Goal: Task Accomplishment & Management: Use online tool/utility

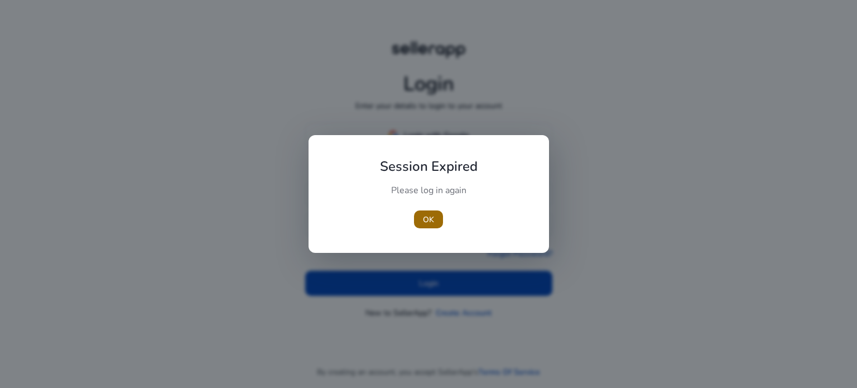
click at [424, 225] on span "button" at bounding box center [428, 219] width 29 height 27
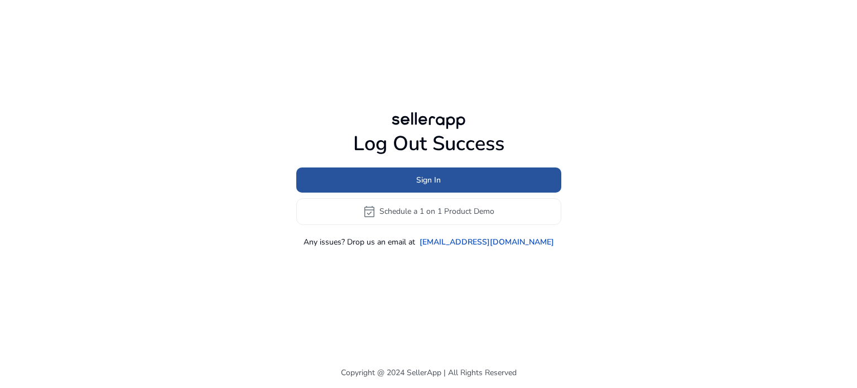
click at [425, 183] on span "Sign In" at bounding box center [428, 180] width 25 height 12
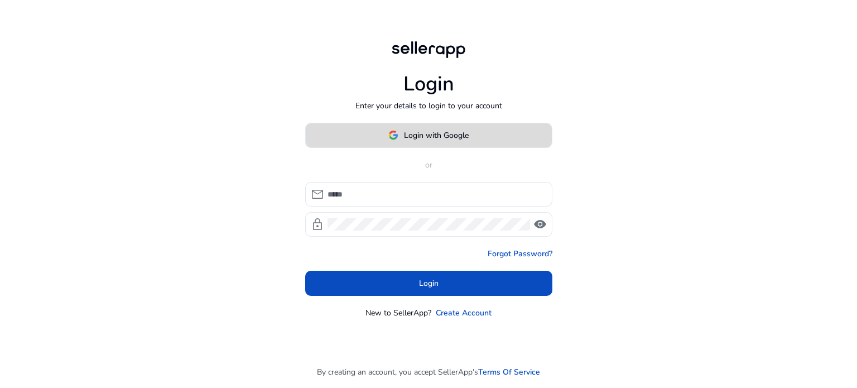
click at [449, 133] on span "Login with Google" at bounding box center [436, 135] width 65 height 12
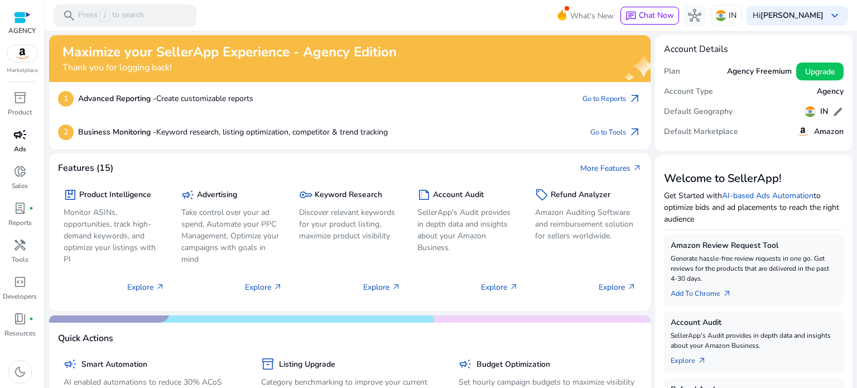
click at [21, 137] on span "campaign" at bounding box center [19, 134] width 13 height 13
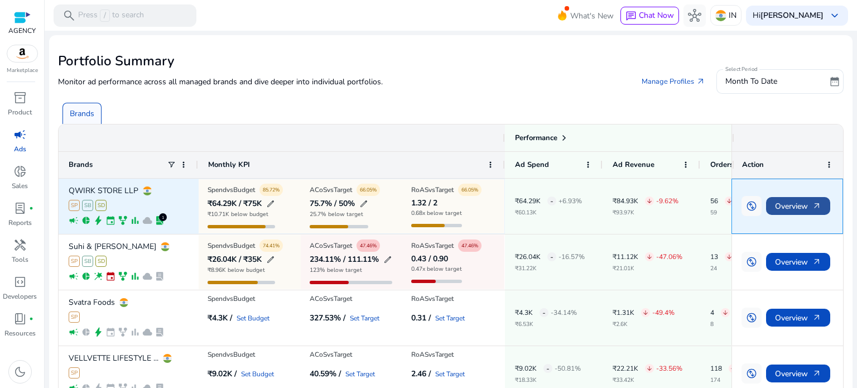
click at [806, 211] on span "Overview arrow_outward" at bounding box center [798, 206] width 46 height 23
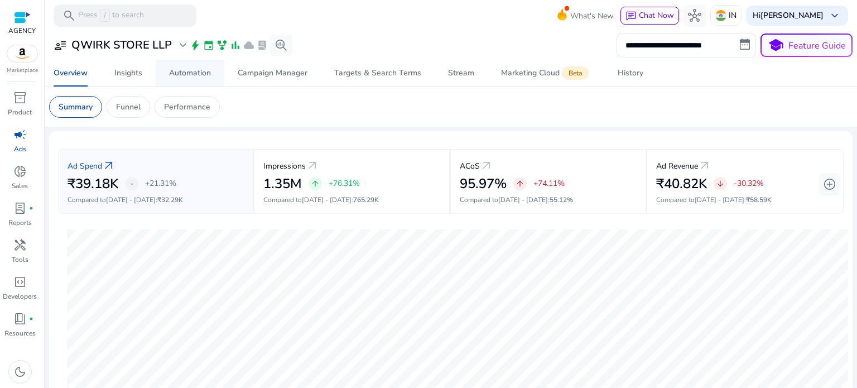
click at [176, 73] on div "Automation" at bounding box center [190, 73] width 42 height 8
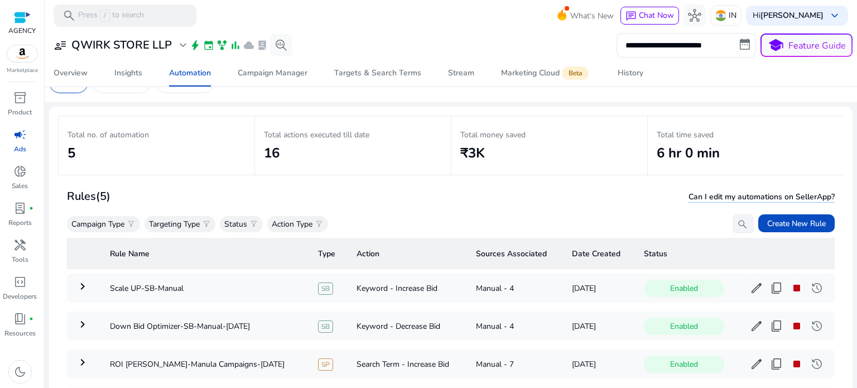
scroll to position [80, 0]
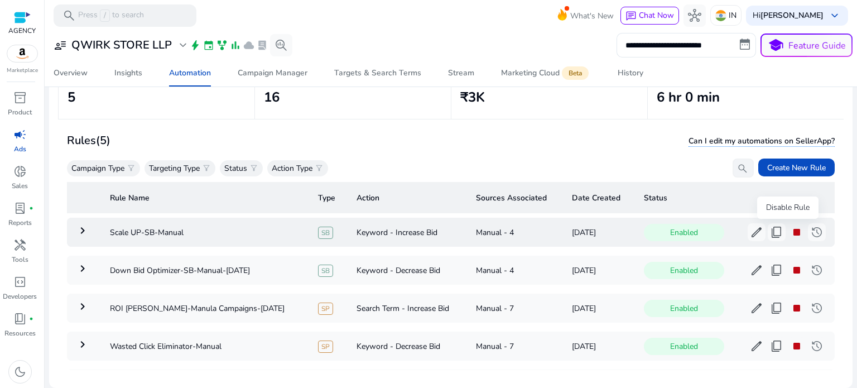
click at [790, 232] on span "stop" at bounding box center [796, 231] width 13 height 13
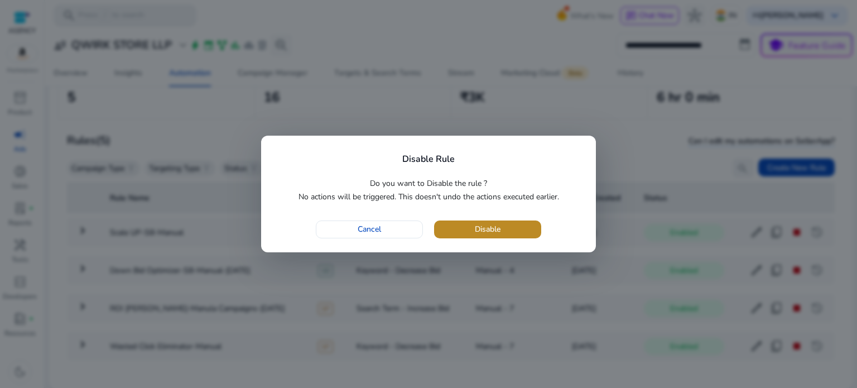
click at [469, 225] on span "button" at bounding box center [487, 229] width 107 height 27
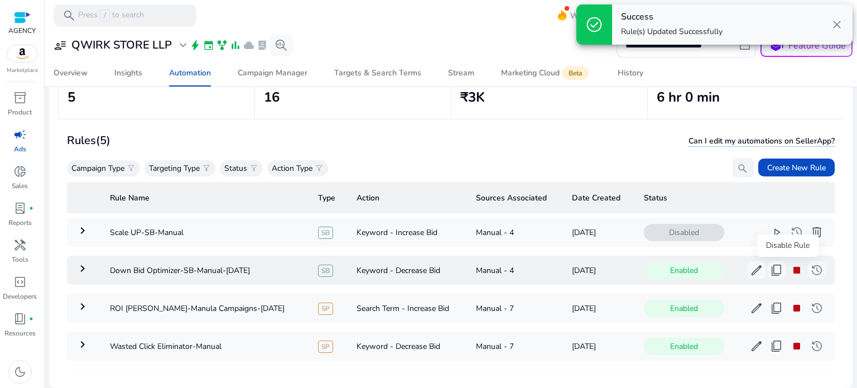
click at [790, 268] on span "stop" at bounding box center [796, 269] width 13 height 13
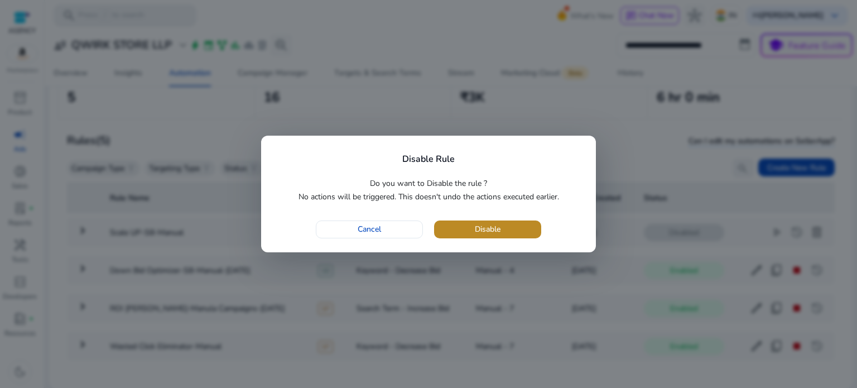
click at [506, 223] on span "button" at bounding box center [487, 229] width 107 height 27
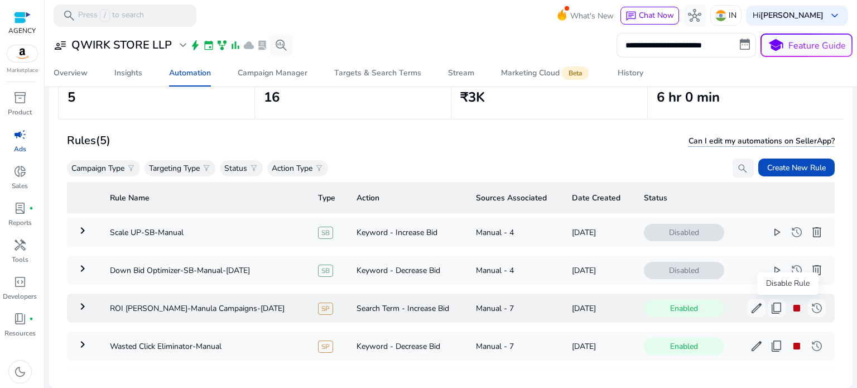
click at [790, 305] on span "stop" at bounding box center [796, 307] width 13 height 13
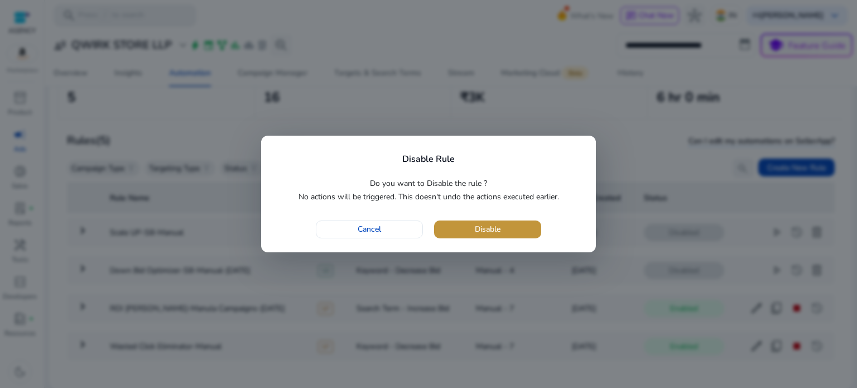
click at [480, 225] on span "Disable" at bounding box center [488, 229] width 26 height 12
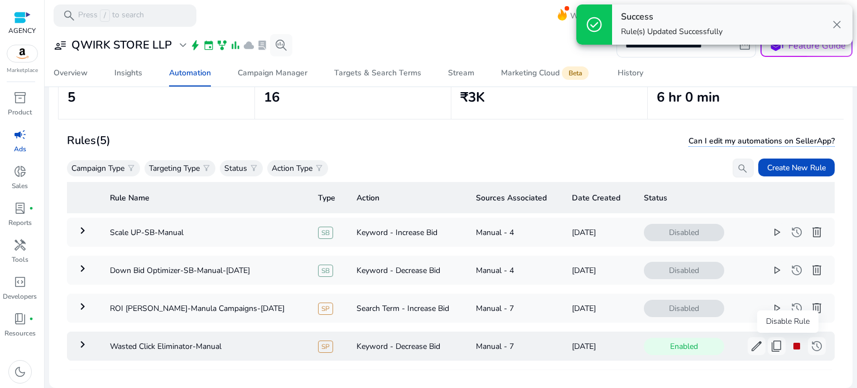
click at [790, 344] on span "stop" at bounding box center [796, 345] width 13 height 13
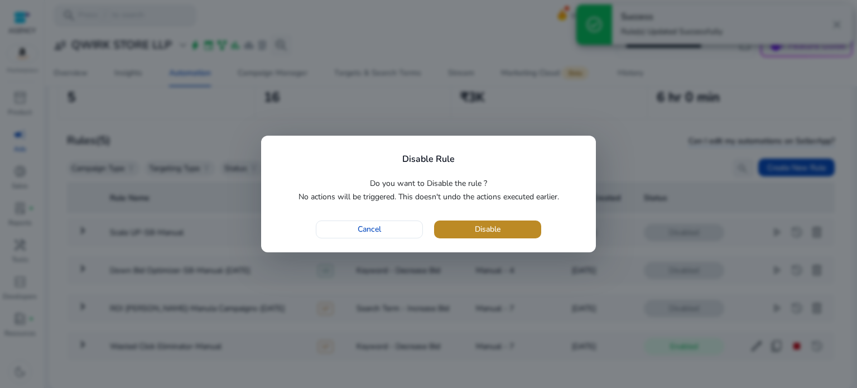
click at [479, 228] on span "Disable" at bounding box center [488, 229] width 26 height 12
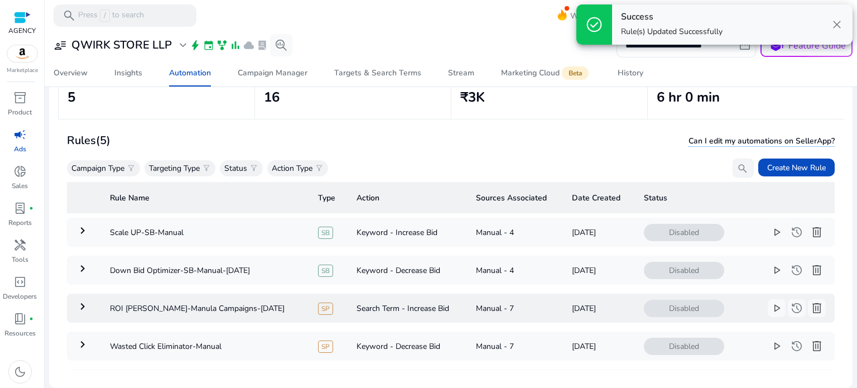
scroll to position [55, 0]
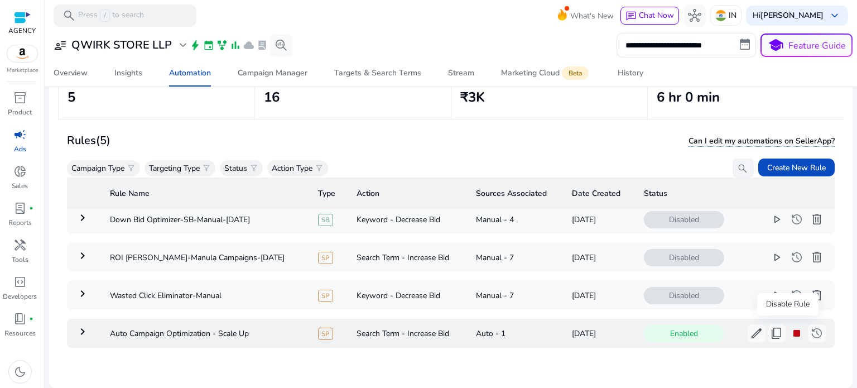
click at [790, 330] on span "stop" at bounding box center [796, 333] width 13 height 13
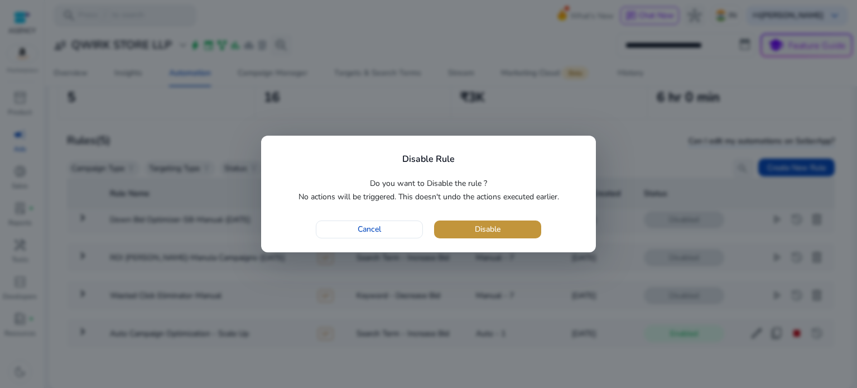
click at [464, 227] on span "button" at bounding box center [487, 229] width 107 height 27
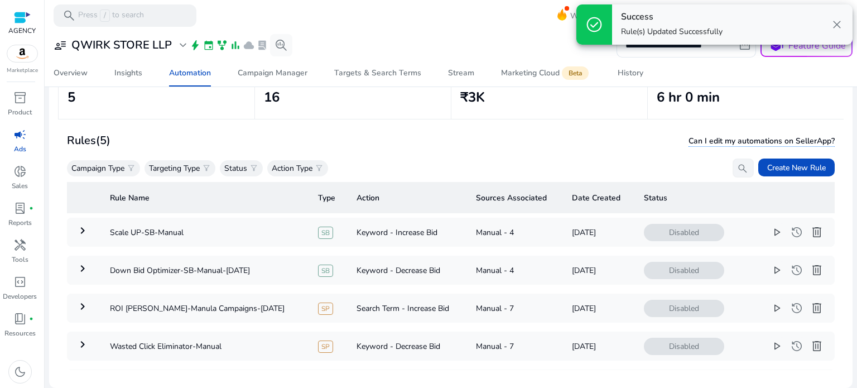
scroll to position [0, 0]
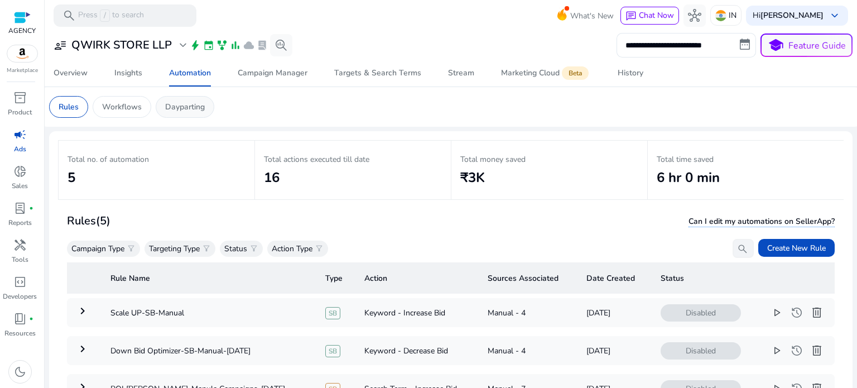
click at [172, 107] on p "Dayparting" at bounding box center [185, 107] width 40 height 12
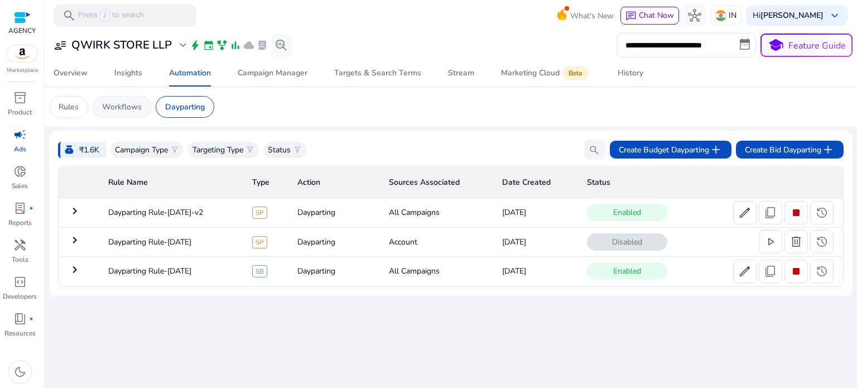
click at [125, 113] on div "Workflows" at bounding box center [122, 107] width 59 height 22
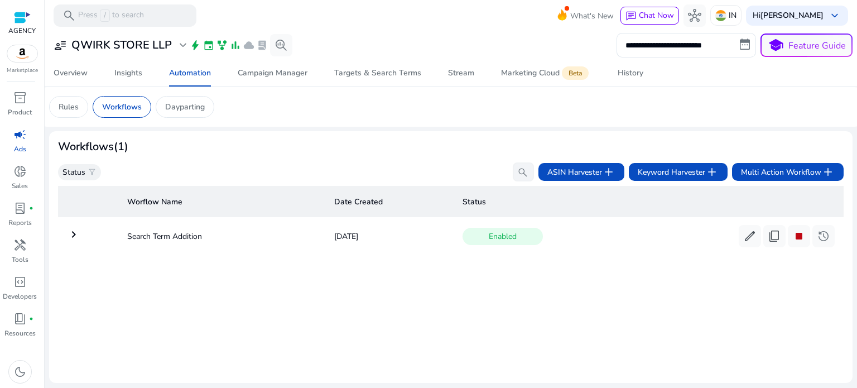
click at [68, 231] on mat-icon "keyboard_arrow_right" at bounding box center [73, 234] width 13 height 13
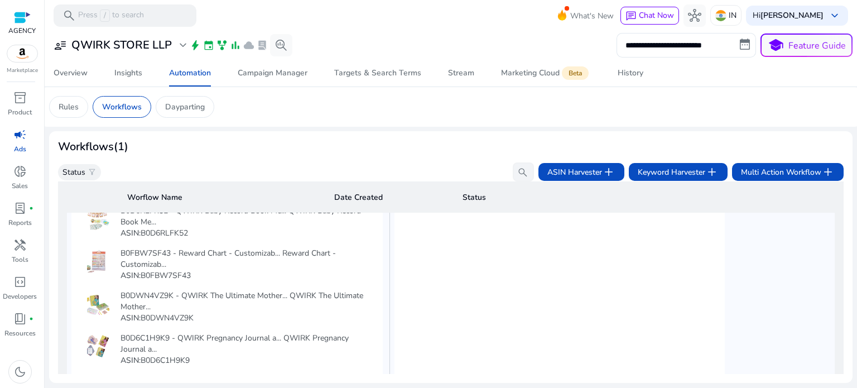
scroll to position [25, 0]
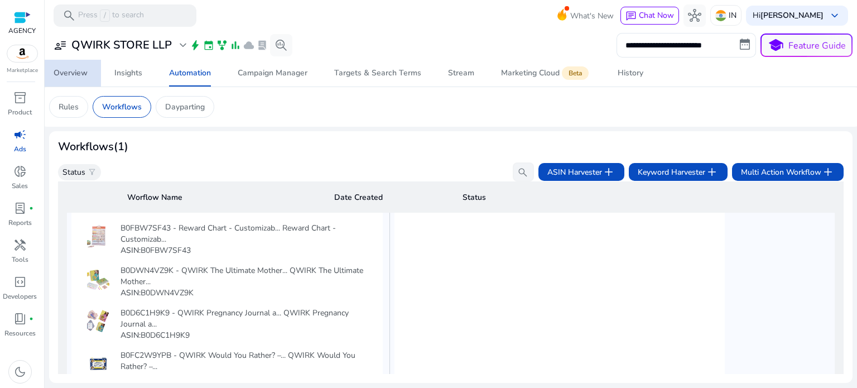
click at [70, 82] on span "Overview" at bounding box center [71, 73] width 34 height 27
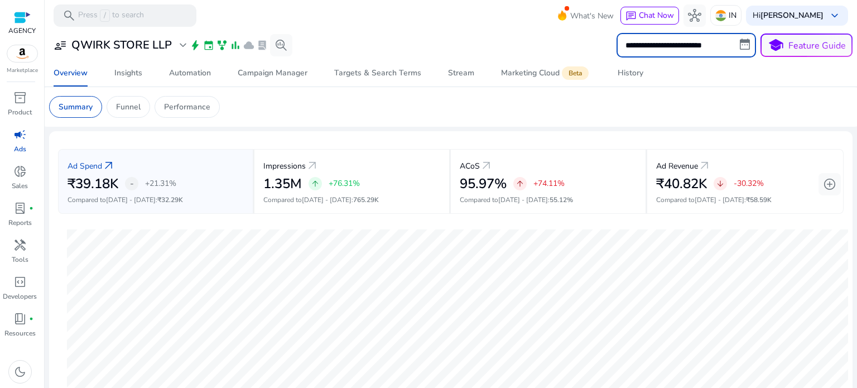
click at [691, 51] on input "**********" at bounding box center [687, 45] width 140 height 25
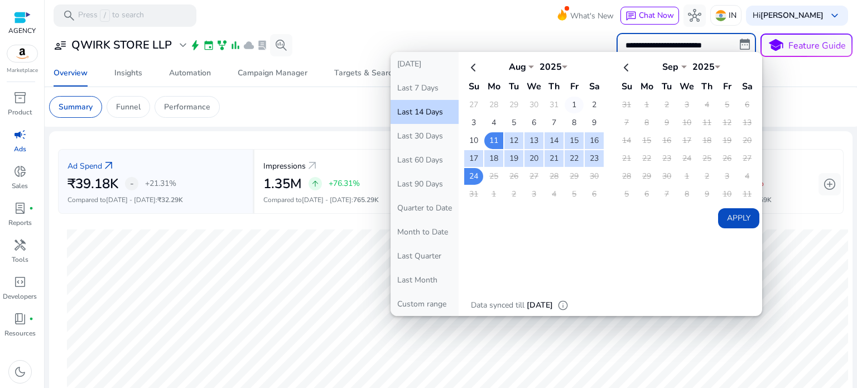
click at [571, 100] on td "1" at bounding box center [574, 105] width 19 height 17
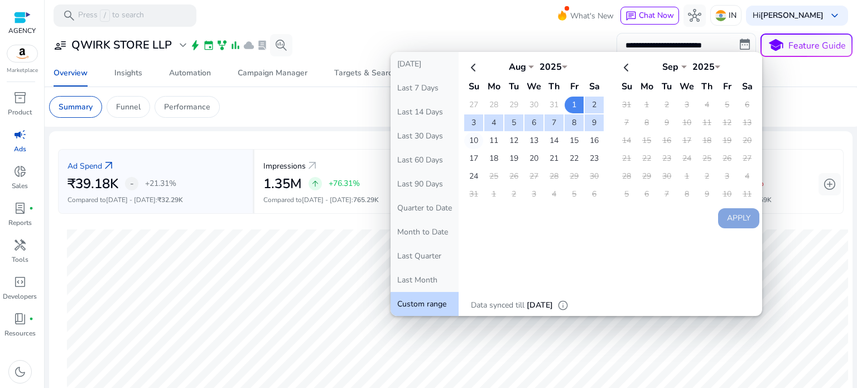
click at [471, 138] on td "10" at bounding box center [473, 140] width 19 height 17
click at [729, 215] on button "Apply" at bounding box center [738, 218] width 41 height 20
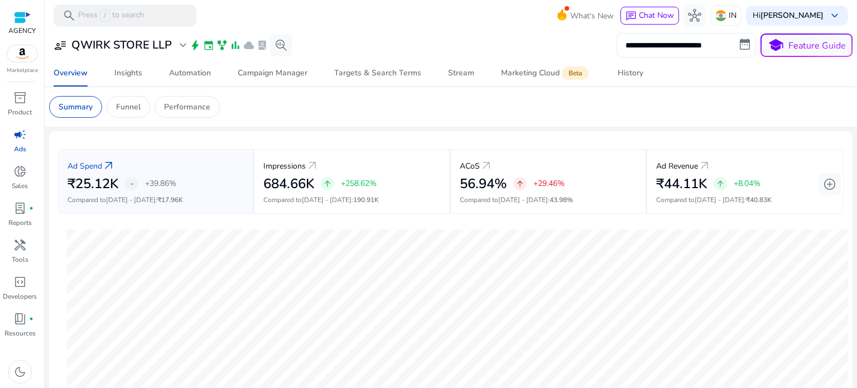
click at [674, 40] on input "**********" at bounding box center [687, 45] width 140 height 25
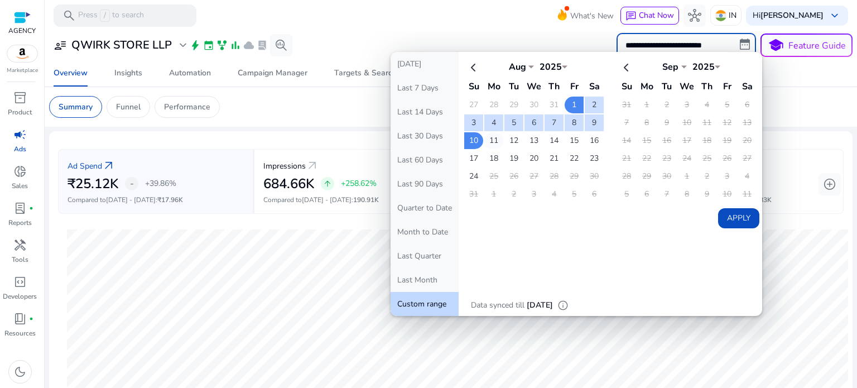
click at [487, 135] on td "11" at bounding box center [493, 140] width 19 height 17
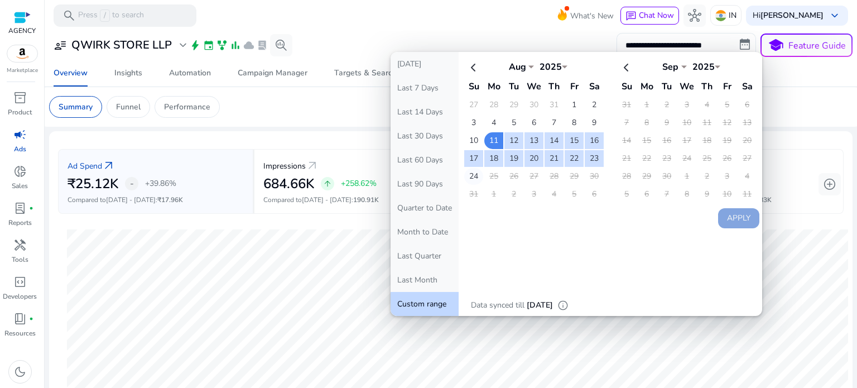
click at [468, 169] on td "24" at bounding box center [473, 176] width 19 height 17
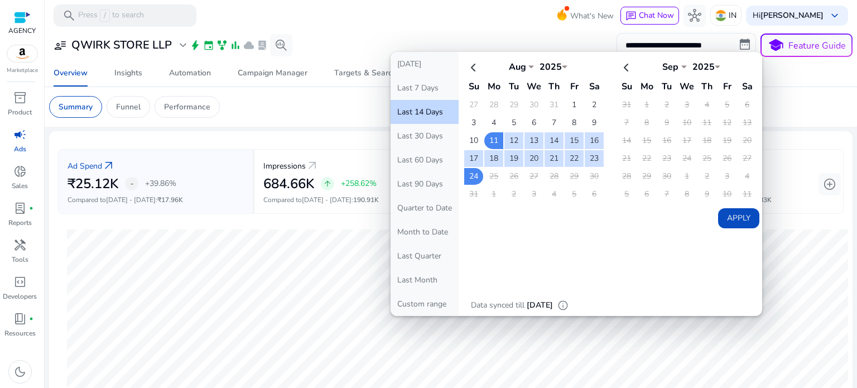
click at [727, 209] on button "Apply" at bounding box center [738, 218] width 41 height 20
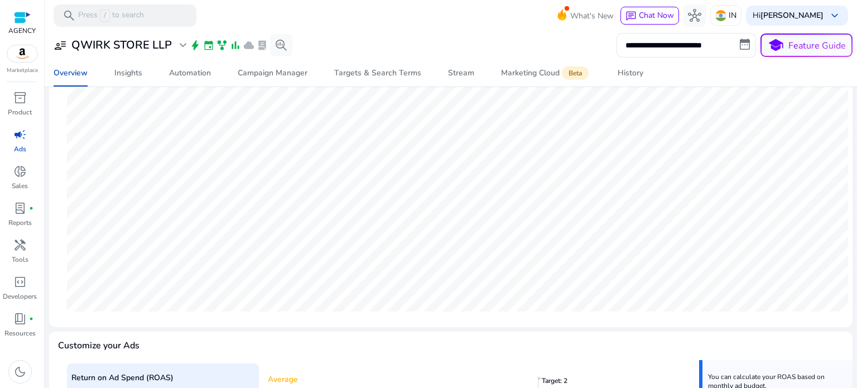
scroll to position [392, 0]
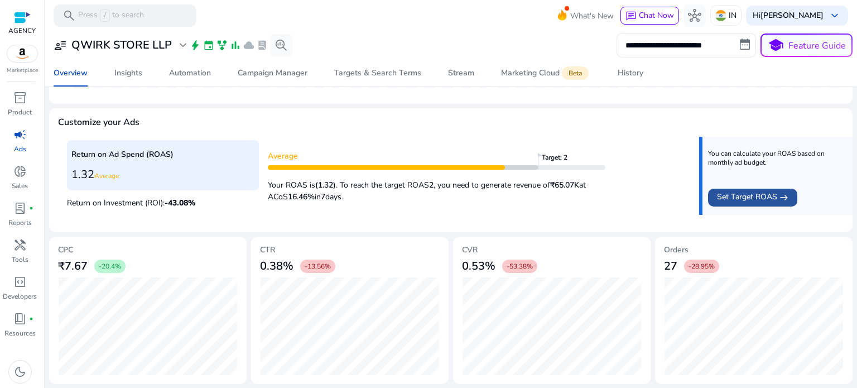
click at [756, 191] on span "Set Target ROAS" at bounding box center [747, 197] width 60 height 13
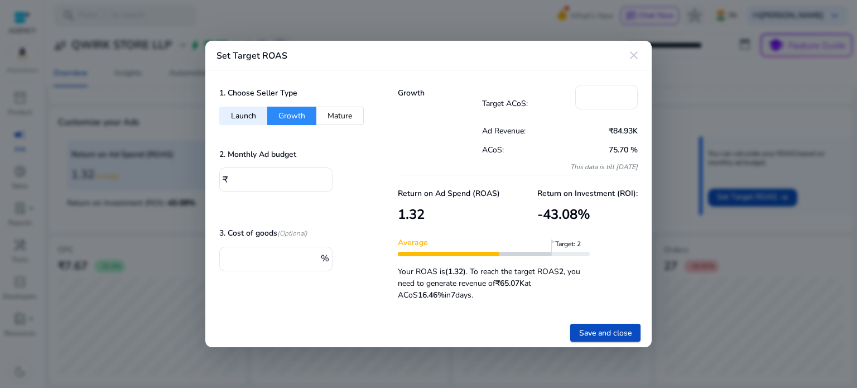
click at [328, 119] on button "Mature" at bounding box center [339, 116] width 47 height 18
click at [290, 117] on button "Growth" at bounding box center [291, 116] width 49 height 18
type input "**"
click at [557, 213] on h3 "-43.08 %" at bounding box center [587, 215] width 100 height 16
click at [610, 186] on div "Return on Investment (ROI): -43.08 %" at bounding box center [587, 206] width 100 height 44
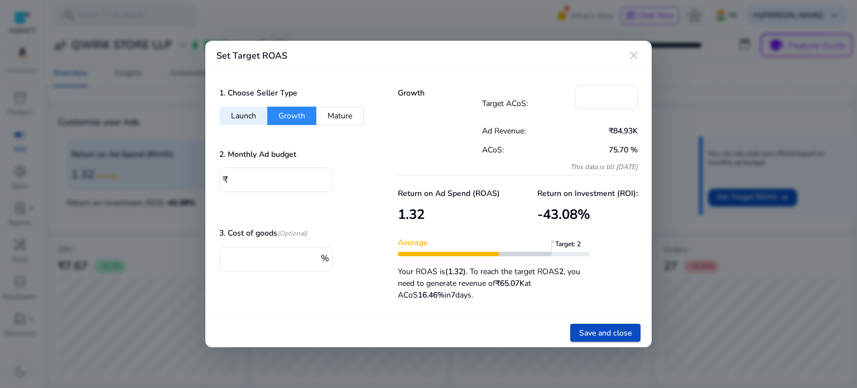
click at [622, 150] on p "75.70 %" at bounding box center [599, 150] width 78 height 12
click at [597, 337] on span "Save and close" at bounding box center [605, 333] width 52 height 12
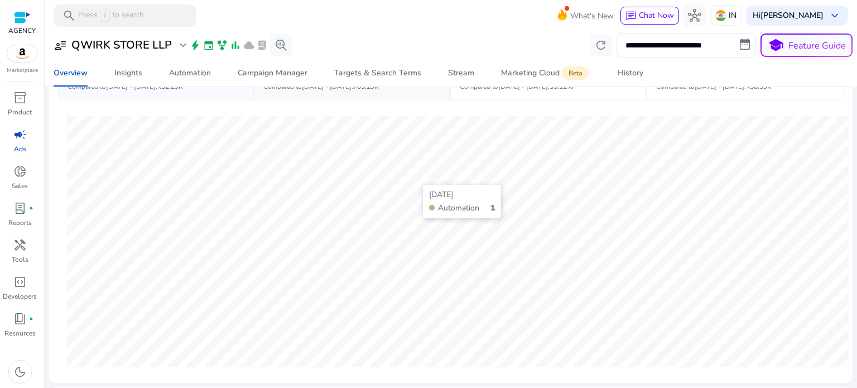
scroll to position [0, 0]
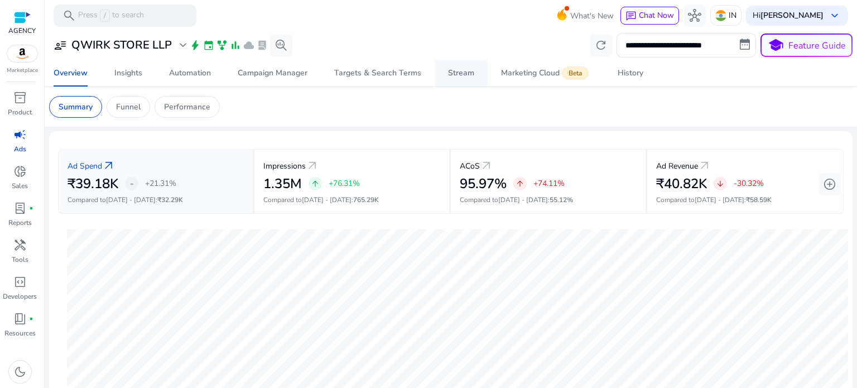
click at [439, 70] on link "Stream" at bounding box center [461, 73] width 53 height 27
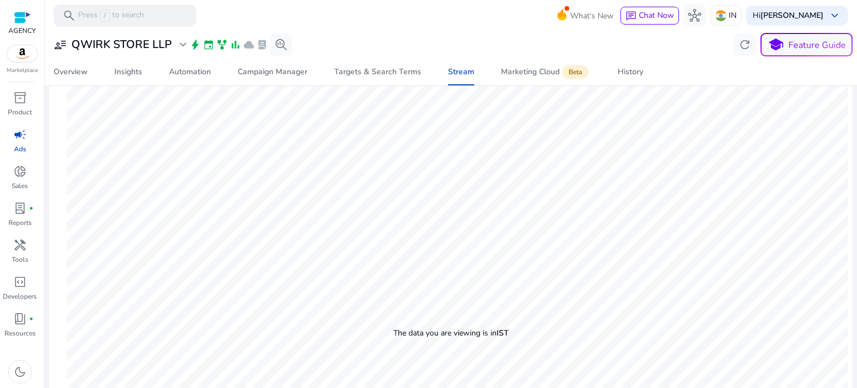
scroll to position [447, 0]
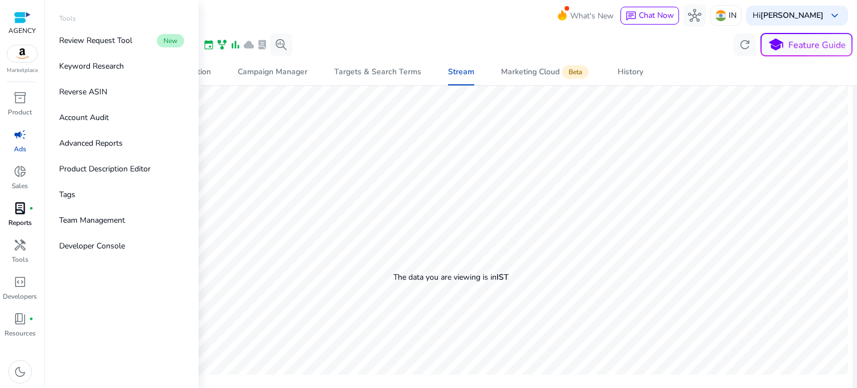
click at [31, 203] on div "lab_profile fiber_manual_record" at bounding box center [19, 208] width 31 height 18
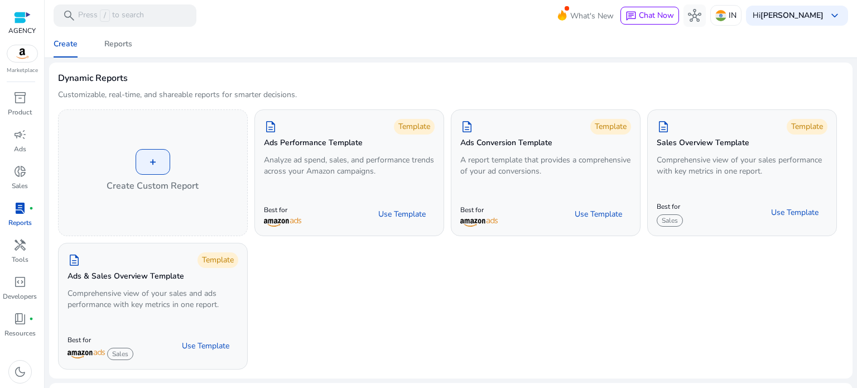
click at [284, 252] on div "+ Create Custom Report description Template Ads Performance Template Analyze ad…" at bounding box center [451, 239] width 786 height 260
